Goal: Task Accomplishment & Management: Manage account settings

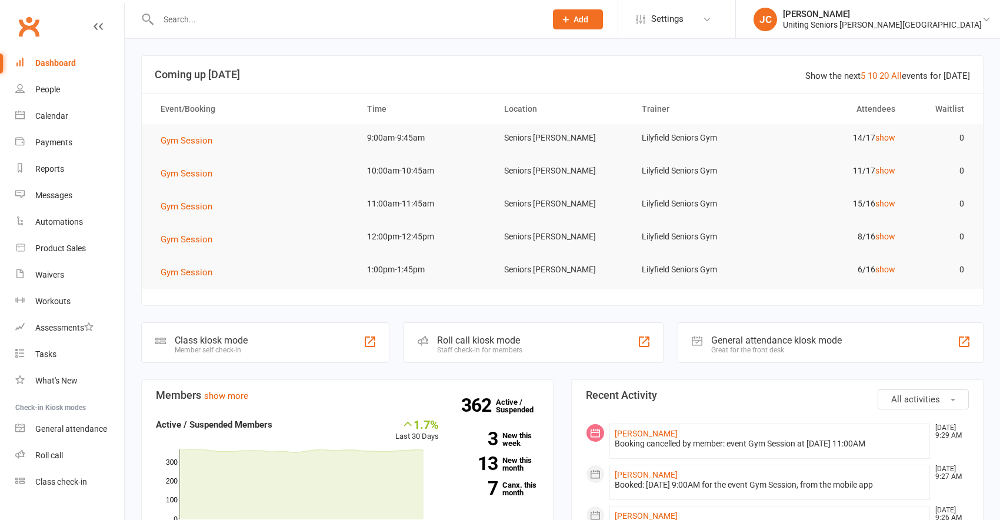
click at [311, 27] on input "text" at bounding box center [346, 19] width 383 height 16
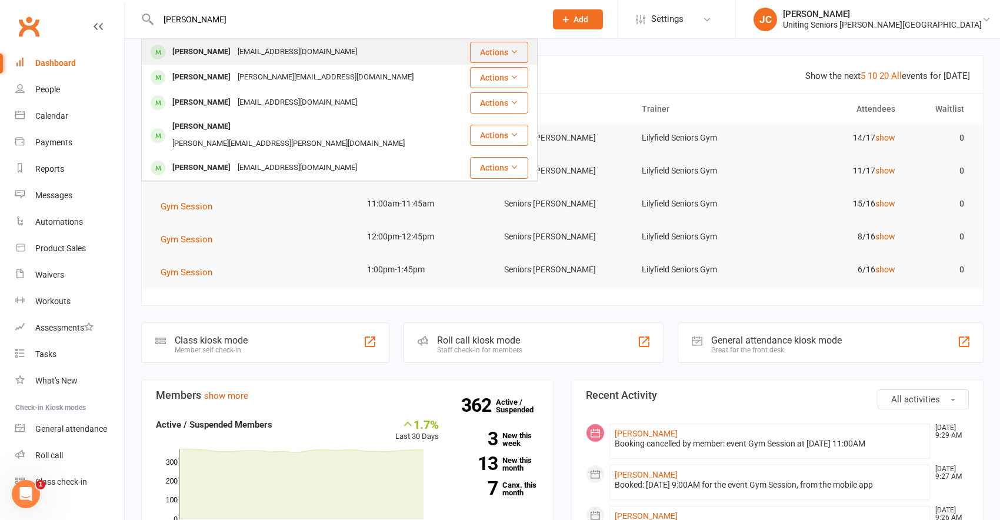
type input "[PERSON_NAME]"
click at [302, 57] on div "[EMAIL_ADDRESS][DOMAIN_NAME]" at bounding box center [297, 52] width 127 height 17
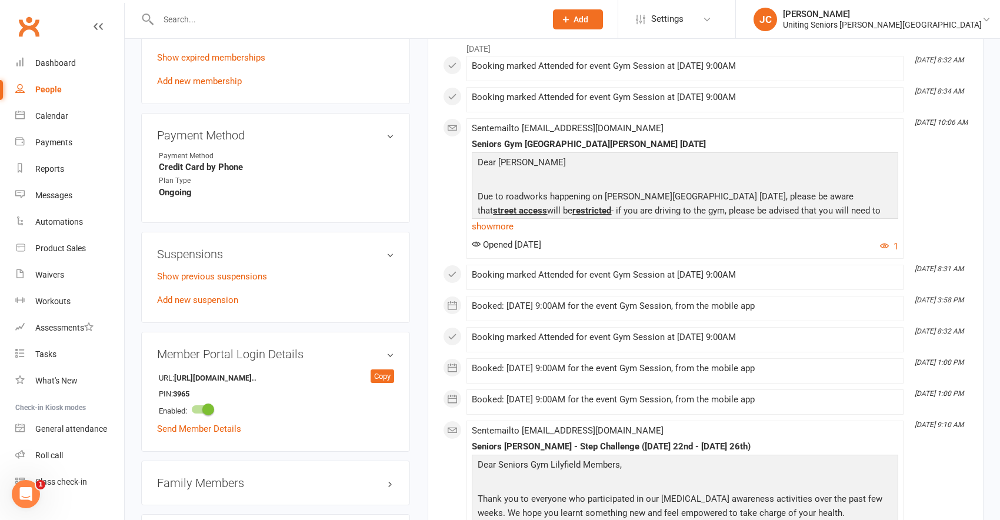
scroll to position [647, 0]
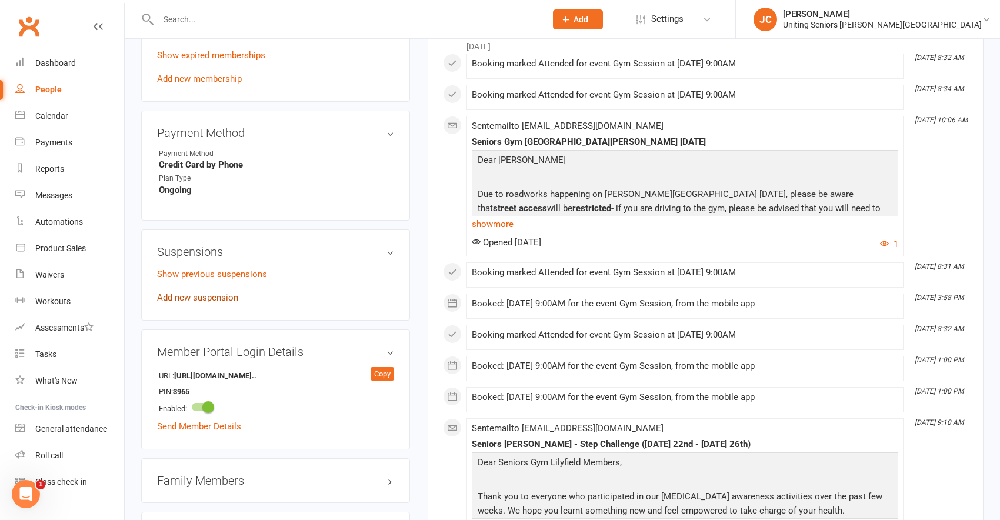
click at [230, 301] on link "Add new suspension" at bounding box center [197, 297] width 81 height 11
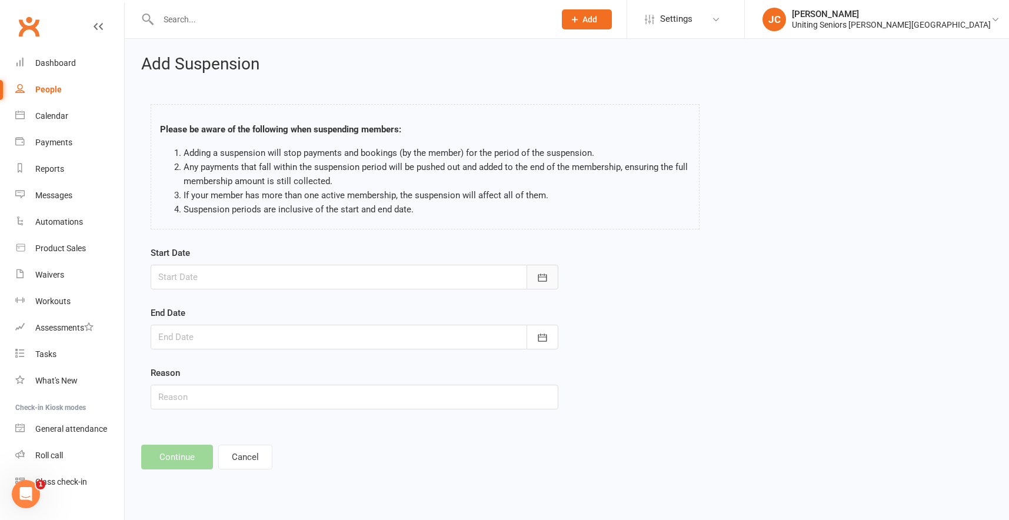
click at [545, 271] on button "button" at bounding box center [543, 277] width 32 height 25
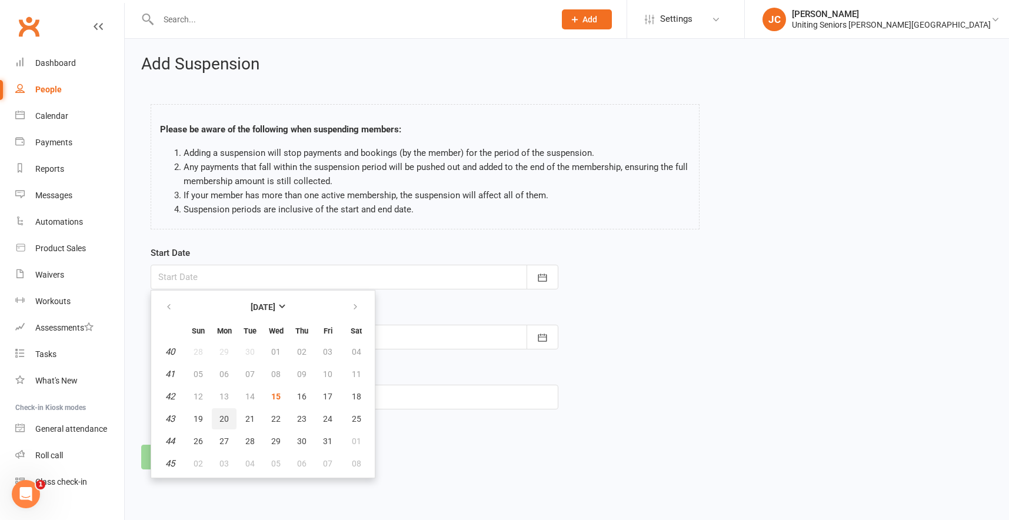
click at [225, 422] on span "20" at bounding box center [223, 418] width 9 height 9
type input "[DATE]"
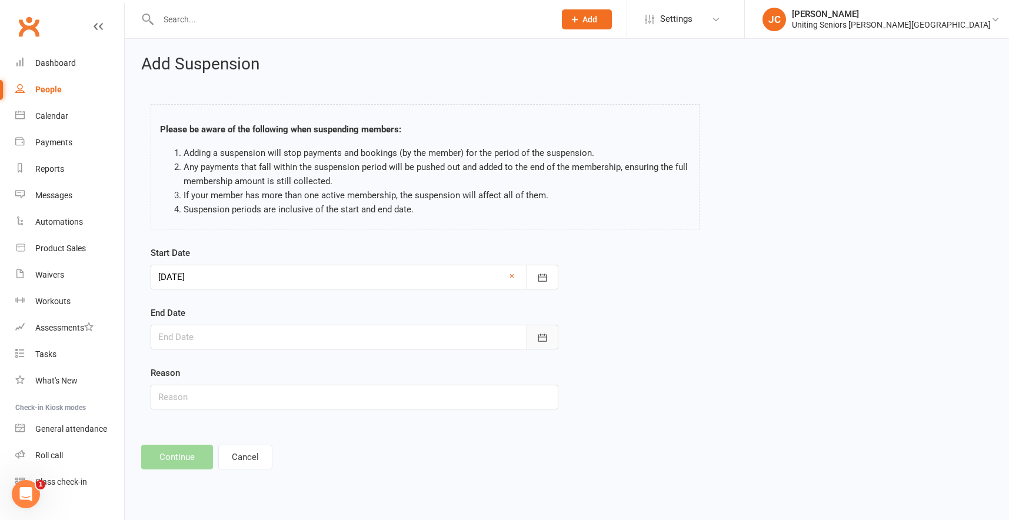
click at [549, 335] on button "button" at bounding box center [543, 337] width 32 height 25
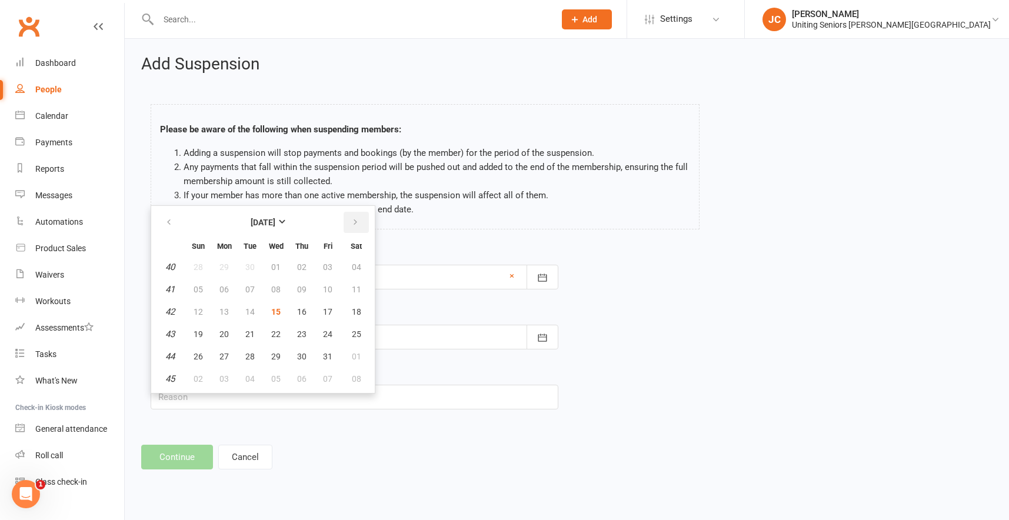
click at [354, 221] on icon "button" at bounding box center [355, 222] width 8 height 9
click at [198, 307] on span "09" at bounding box center [198, 311] width 9 height 9
type input "[DATE]"
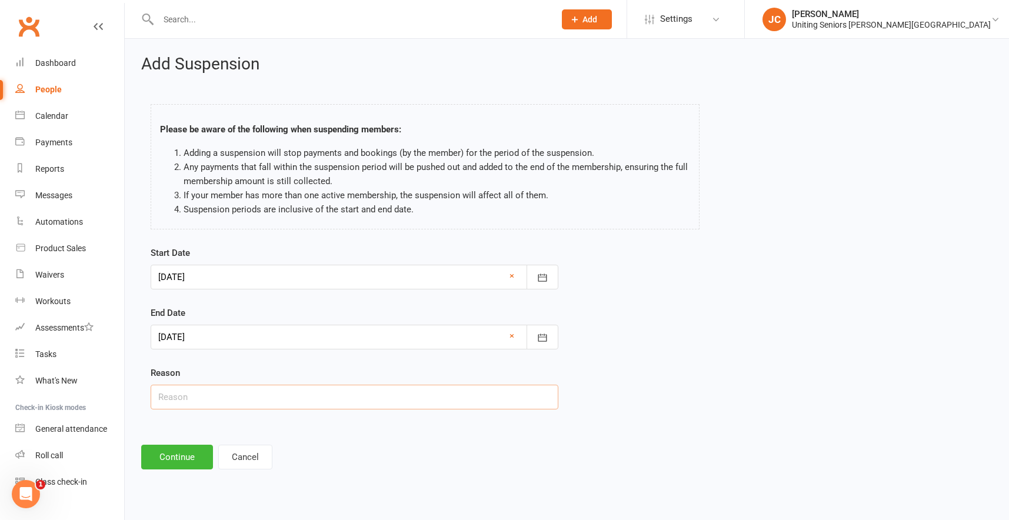
click at [316, 394] on input "text" at bounding box center [355, 397] width 408 height 25
type input "Holiday"
click at [204, 454] on button "Continue" at bounding box center [177, 457] width 72 height 25
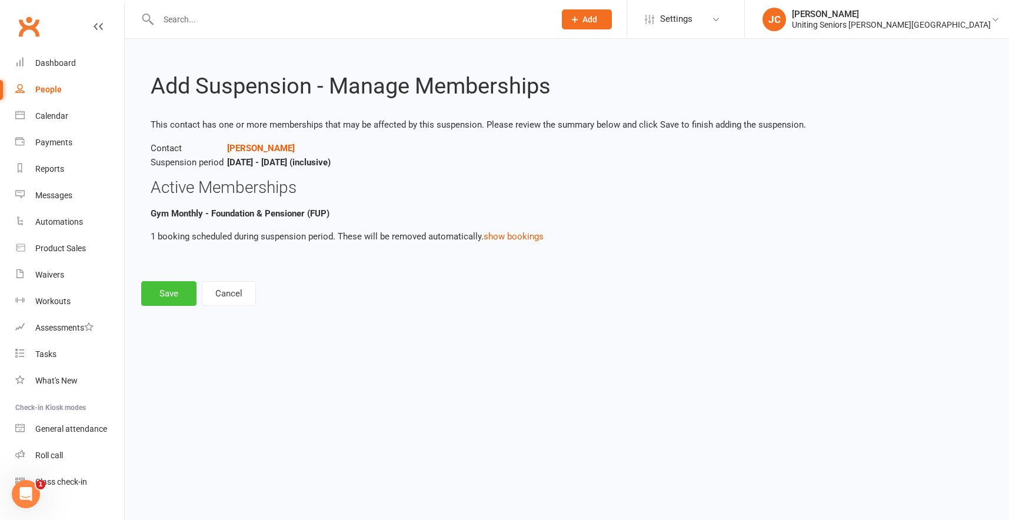
click at [177, 293] on button "Save" at bounding box center [168, 293] width 55 height 25
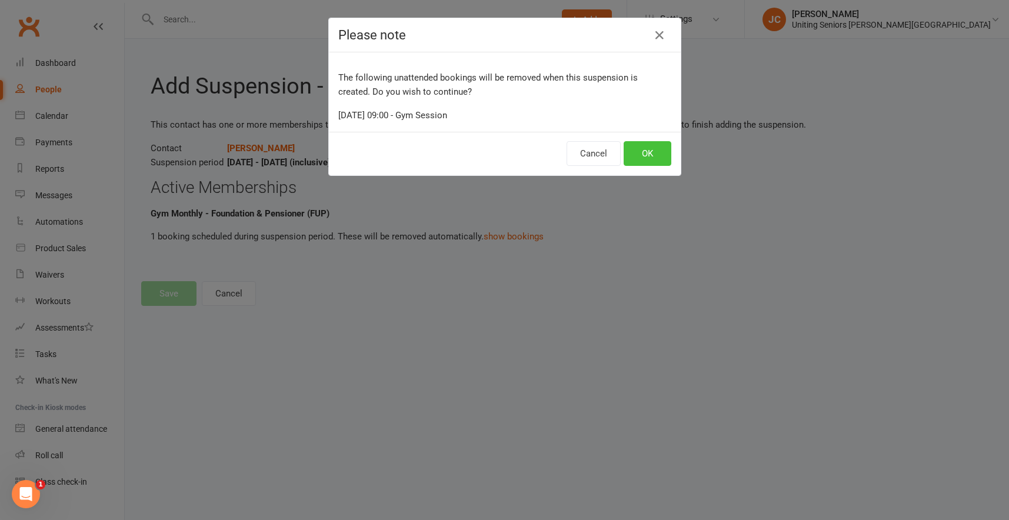
click at [643, 146] on button "OK" at bounding box center [648, 153] width 48 height 25
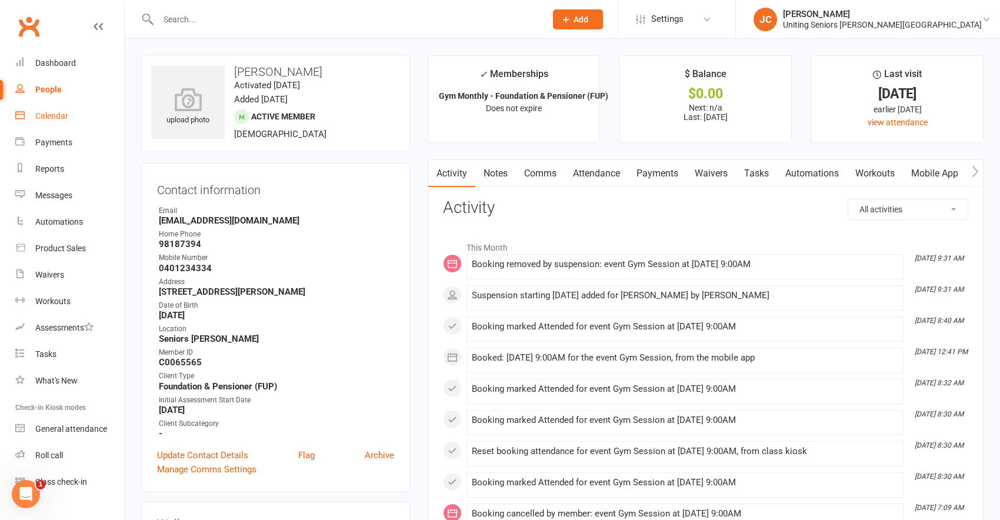
click at [72, 114] on link "Calendar" at bounding box center [69, 116] width 109 height 26
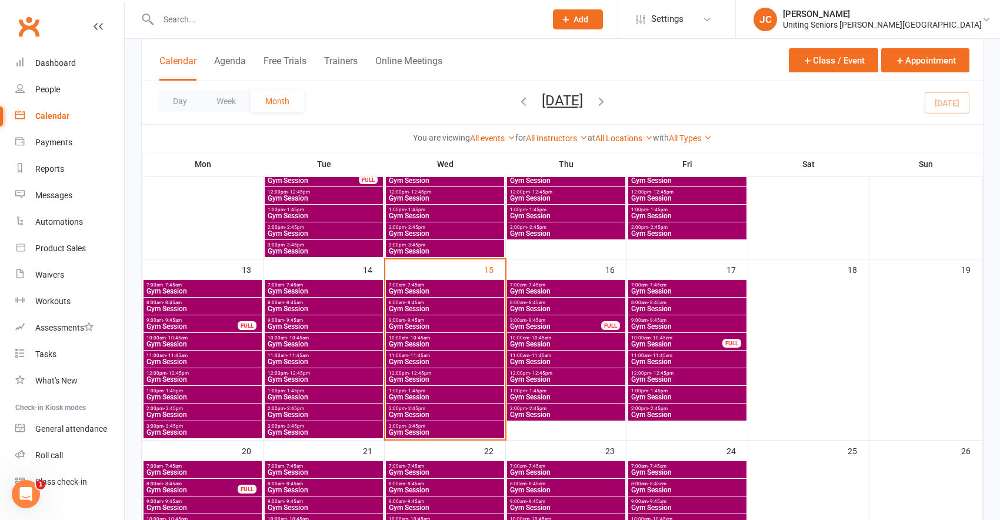
scroll to position [353, 0]
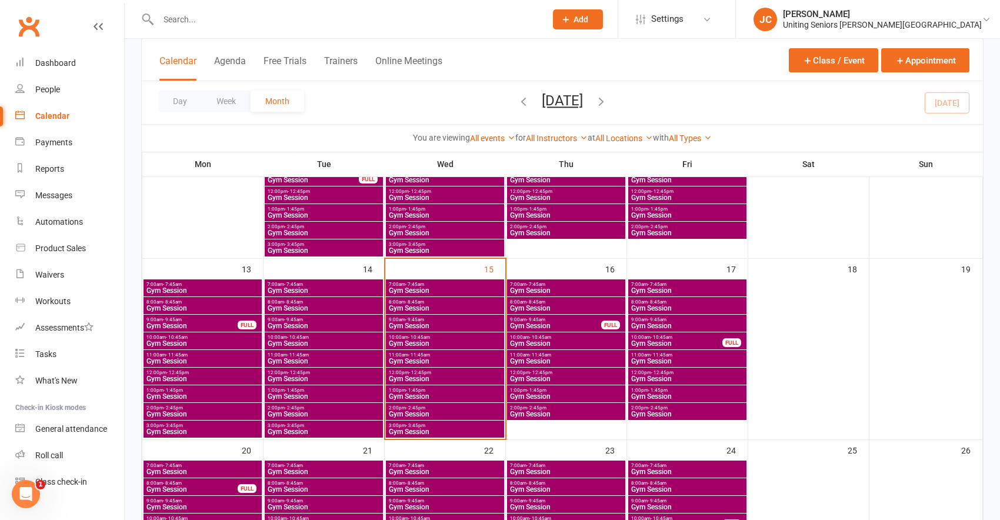
click at [593, 296] on div "7:00am - 7:45am Gym Session" at bounding box center [566, 287] width 118 height 17
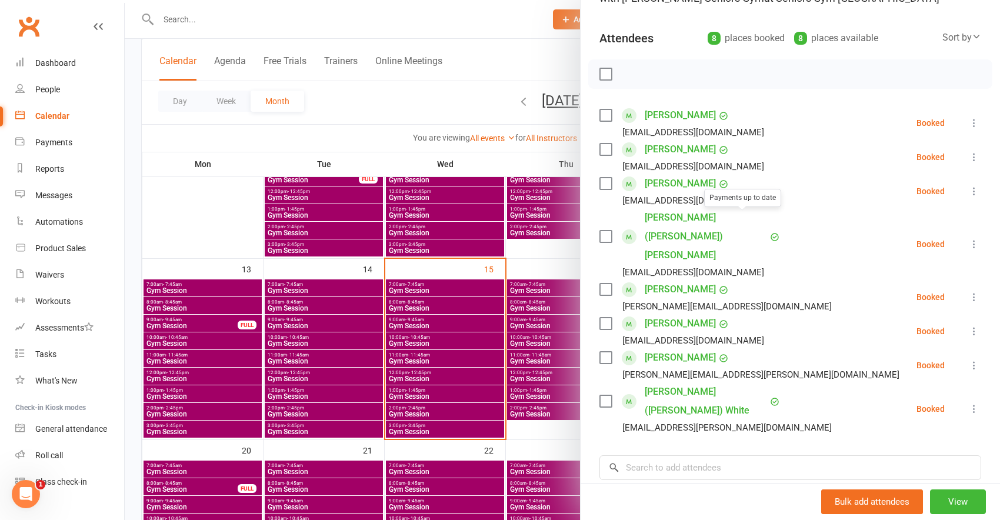
scroll to position [118, 0]
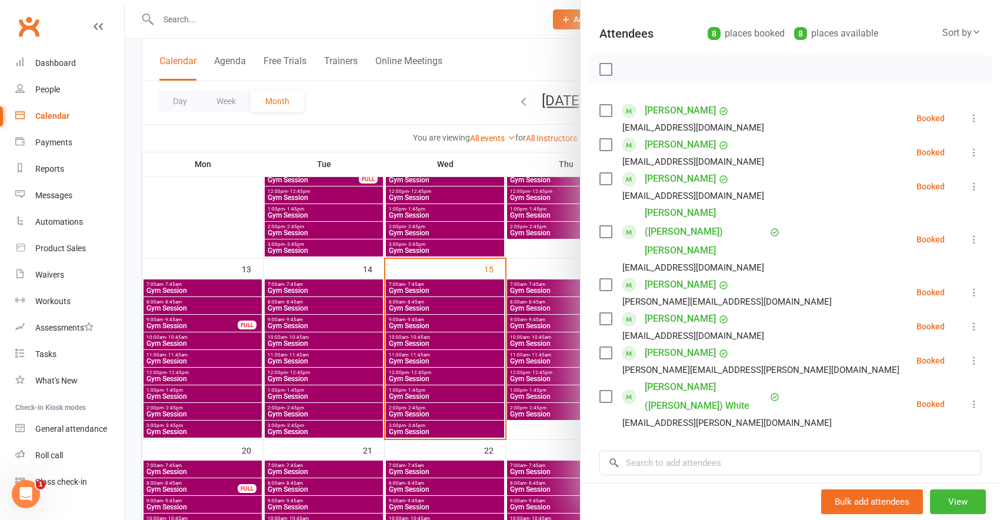
click at [490, 88] on div at bounding box center [563, 260] width 876 height 520
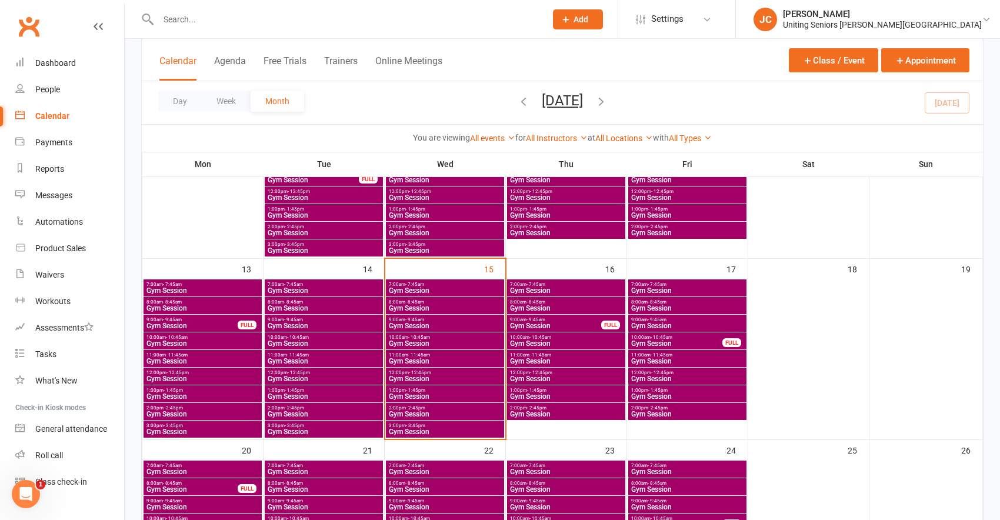
click at [424, 341] on span "Gym Session" at bounding box center [445, 343] width 114 height 7
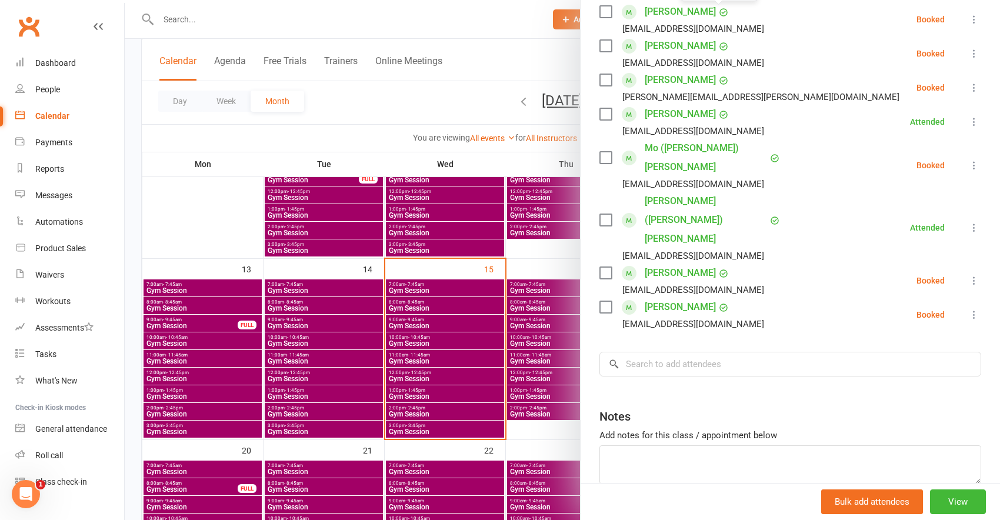
scroll to position [322, 0]
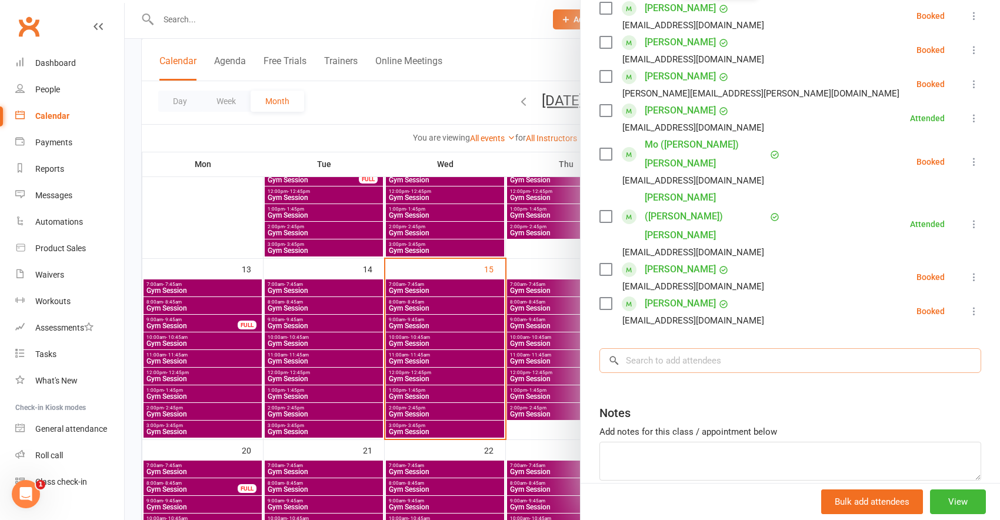
click at [682, 348] on input "search" at bounding box center [791, 360] width 382 height 25
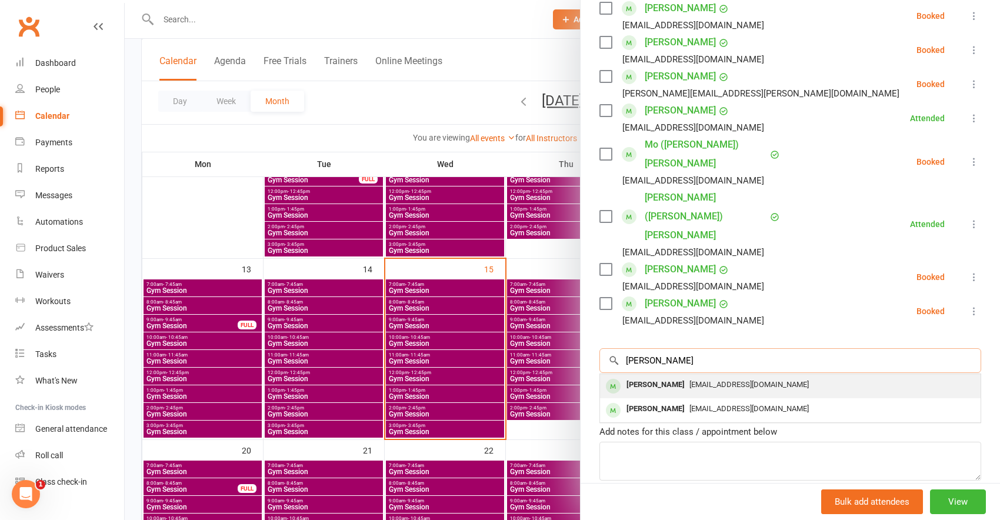
type input "[PERSON_NAME]"
click at [687, 377] on div "[EMAIL_ADDRESS][DOMAIN_NAME]" at bounding box center [790, 385] width 371 height 17
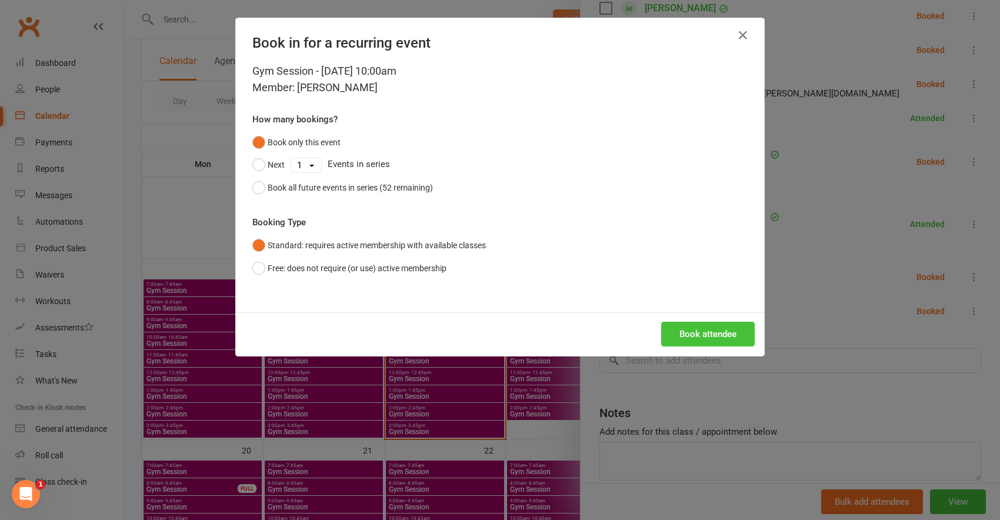
click at [691, 332] on button "Book attendee" at bounding box center [708, 334] width 94 height 25
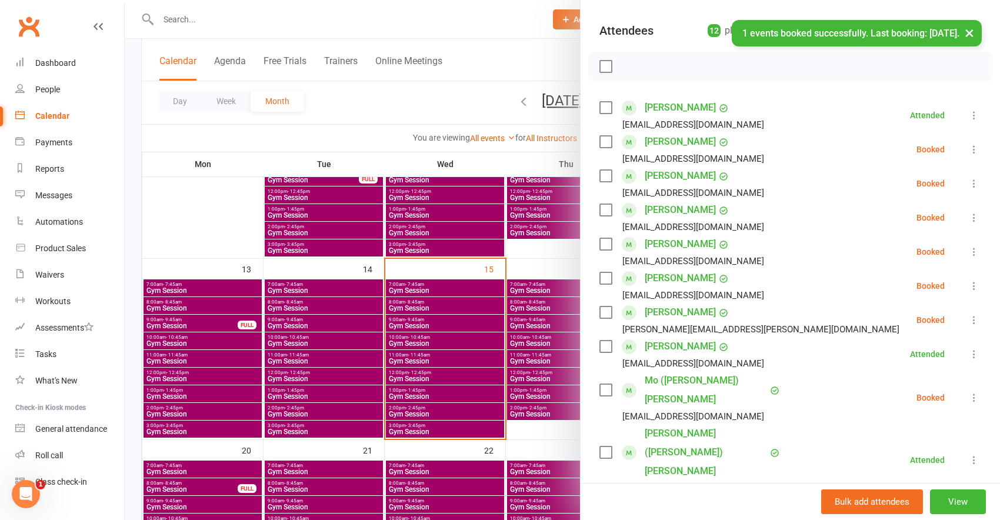
scroll to position [146, 0]
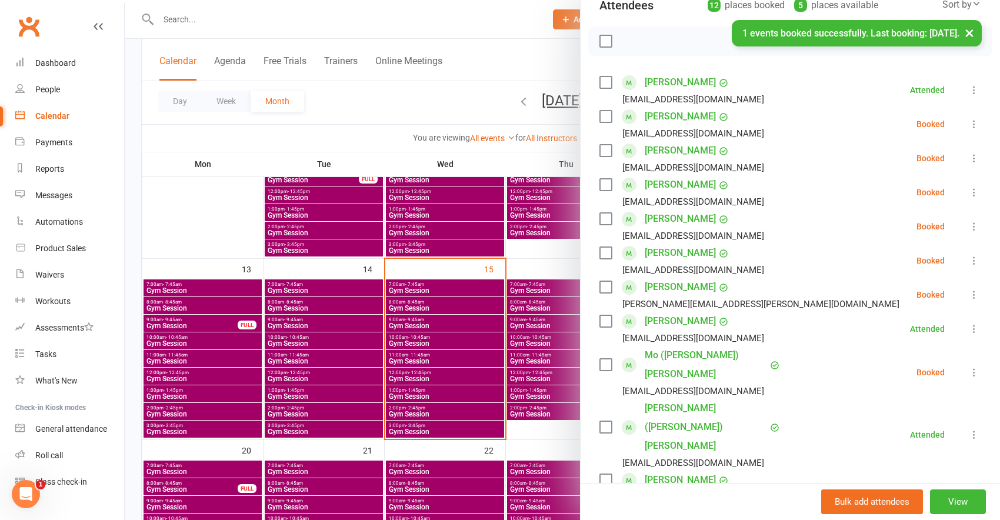
click at [969, 258] on icon at bounding box center [975, 261] width 12 height 12
click at [917, 324] on link "Check in" at bounding box center [917, 331] width 127 height 24
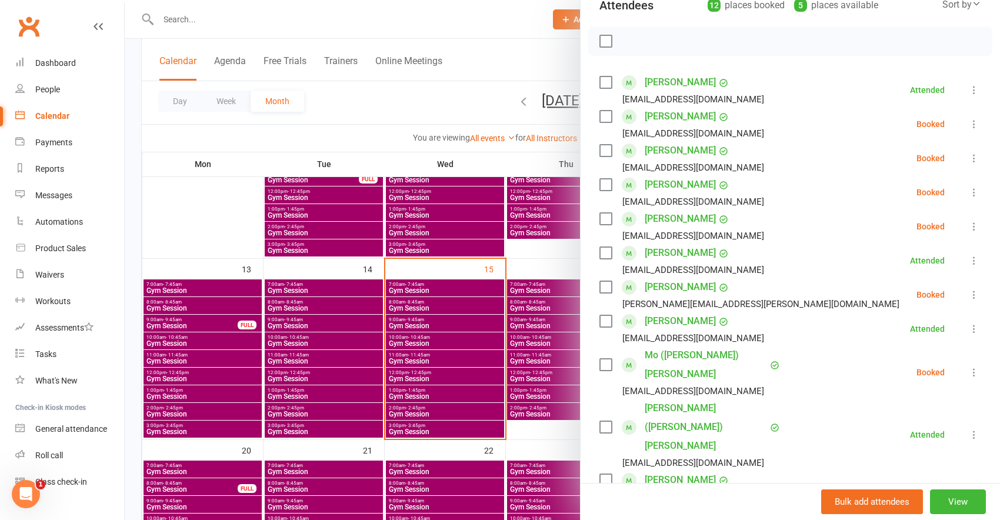
click at [410, 26] on div at bounding box center [563, 260] width 876 height 520
